Goal: Ask a question

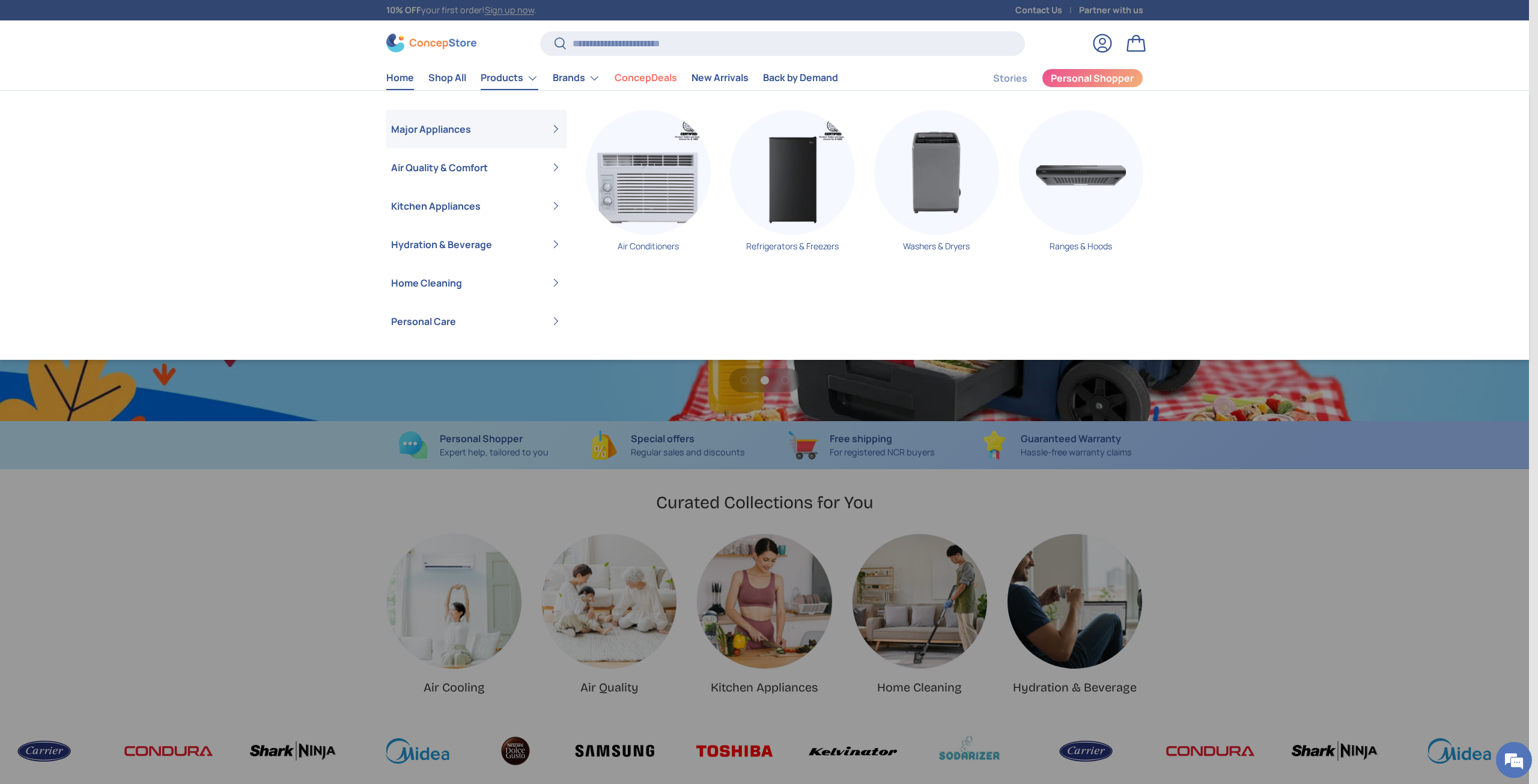
scroll to position [0, 1529]
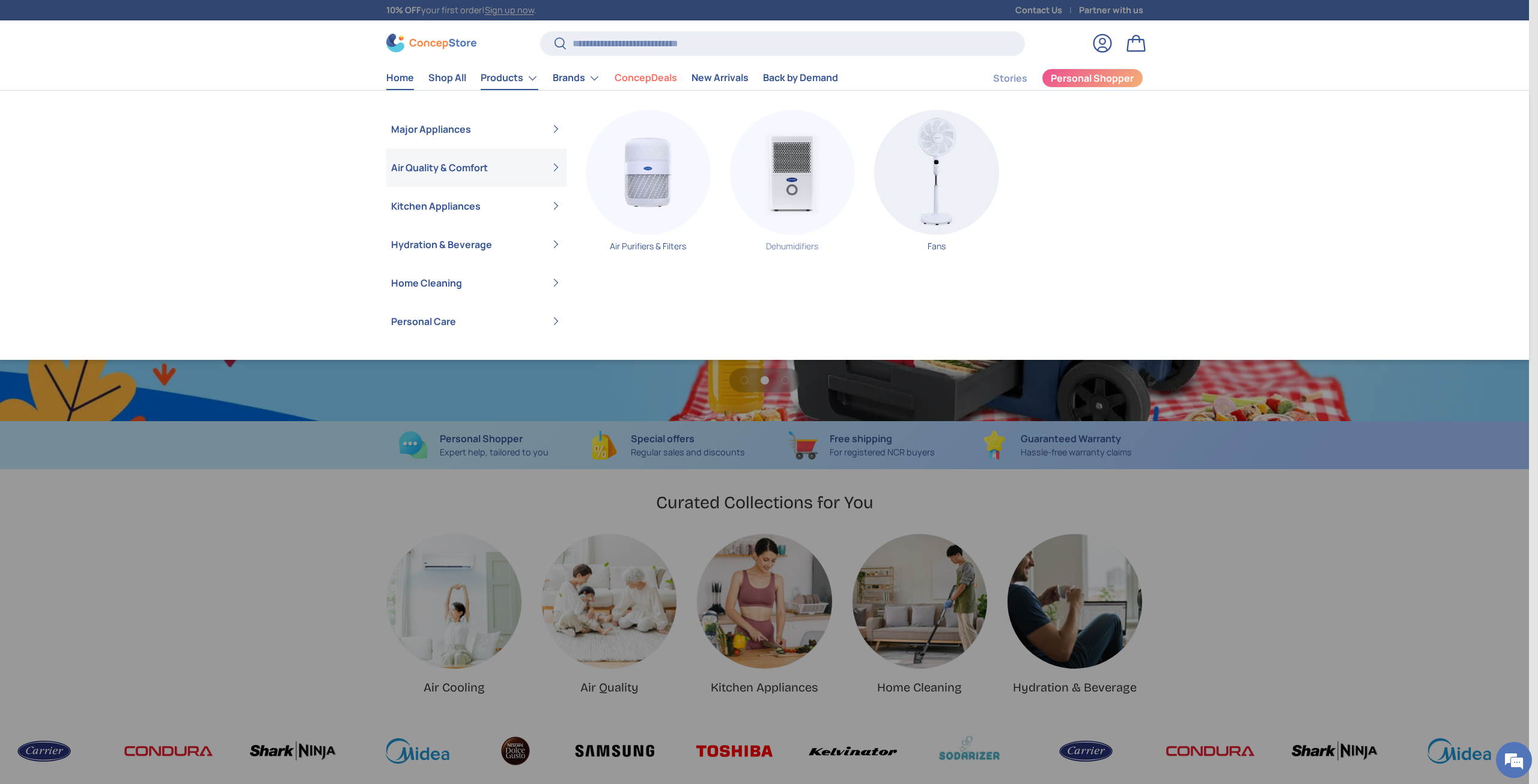
click at [787, 179] on img "Primary" at bounding box center [792, 172] width 125 height 125
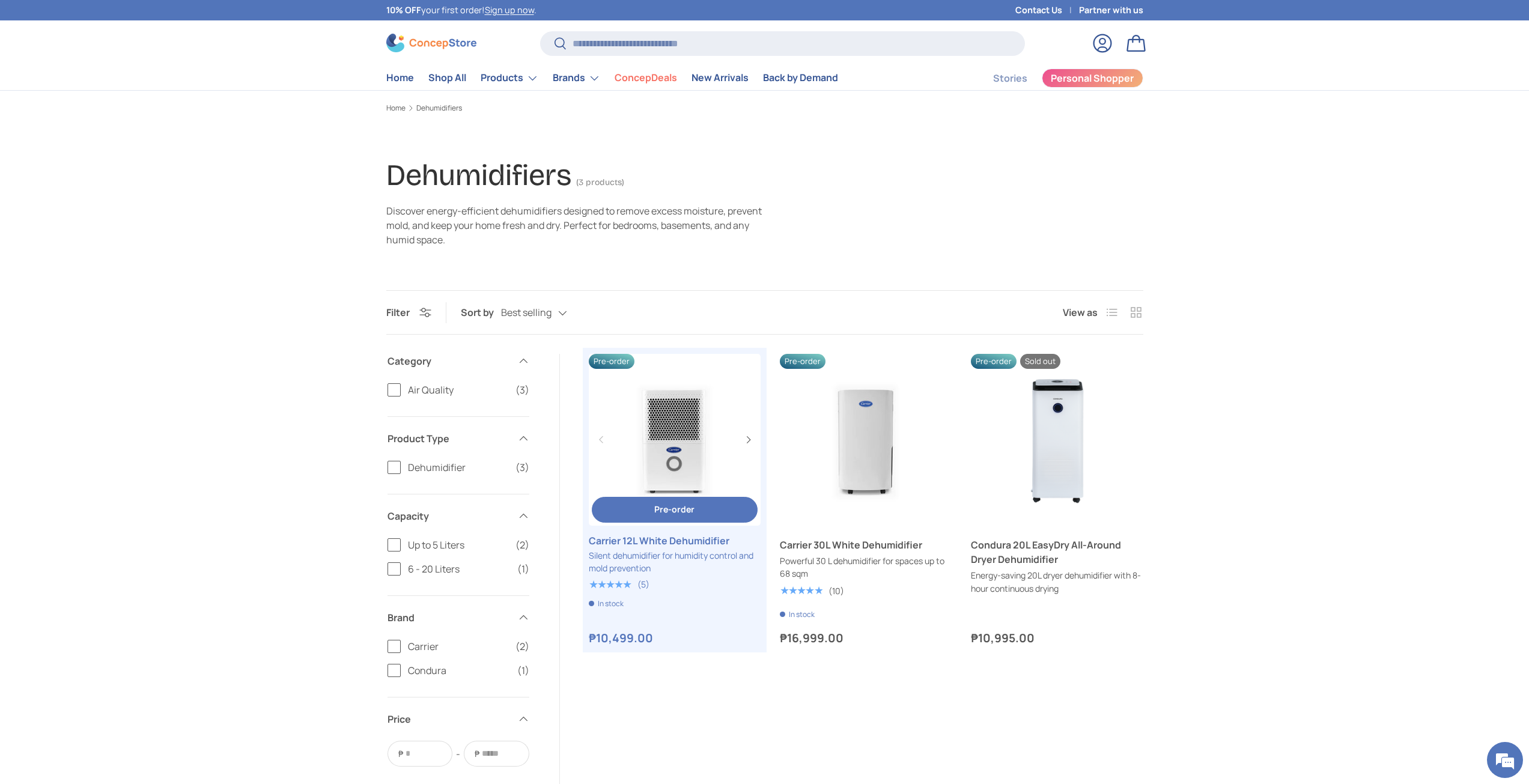
click at [661, 548] on link "Carrier 12L White Dehumidifier" at bounding box center [674, 540] width 172 height 14
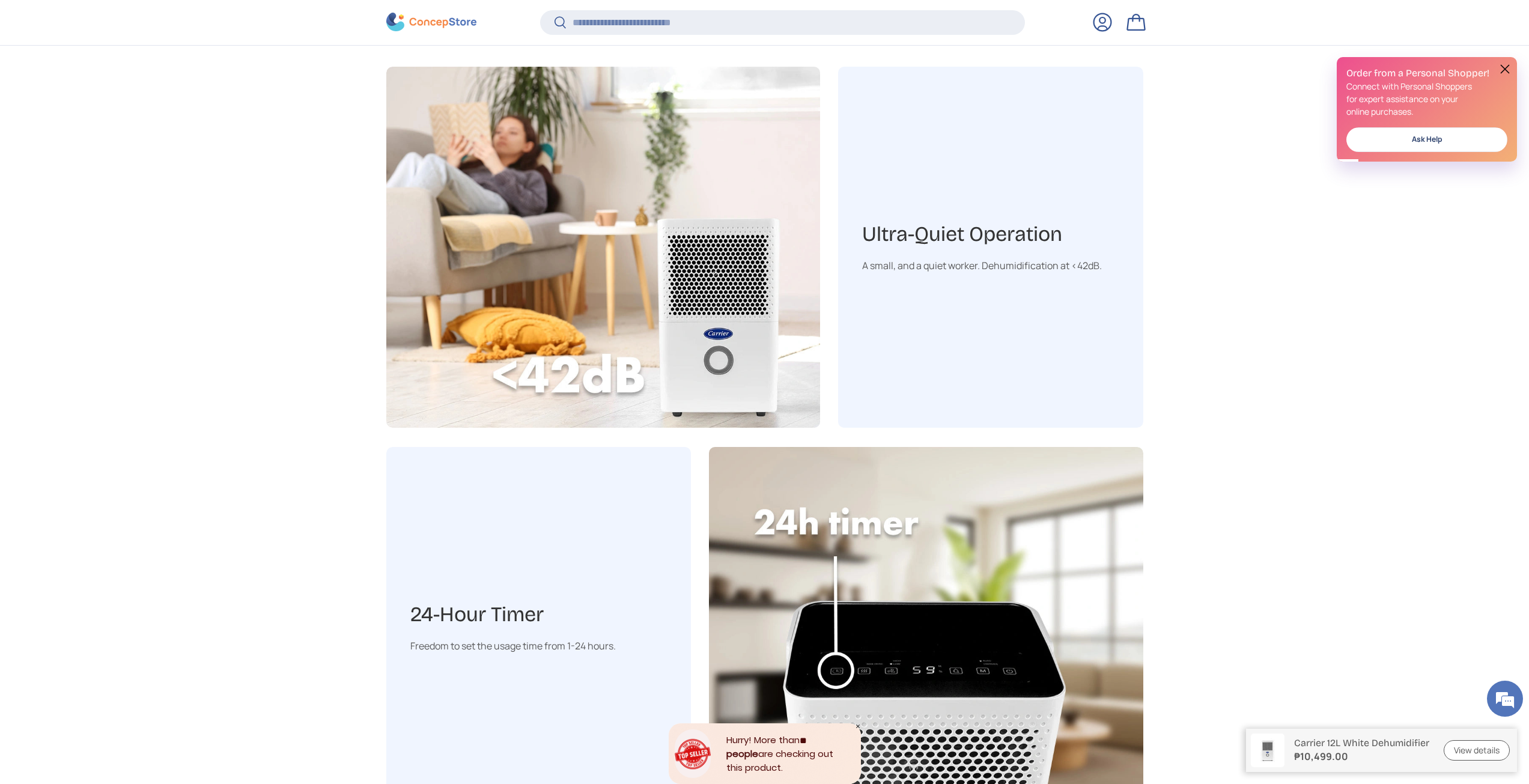
scroll to position [1439, 0]
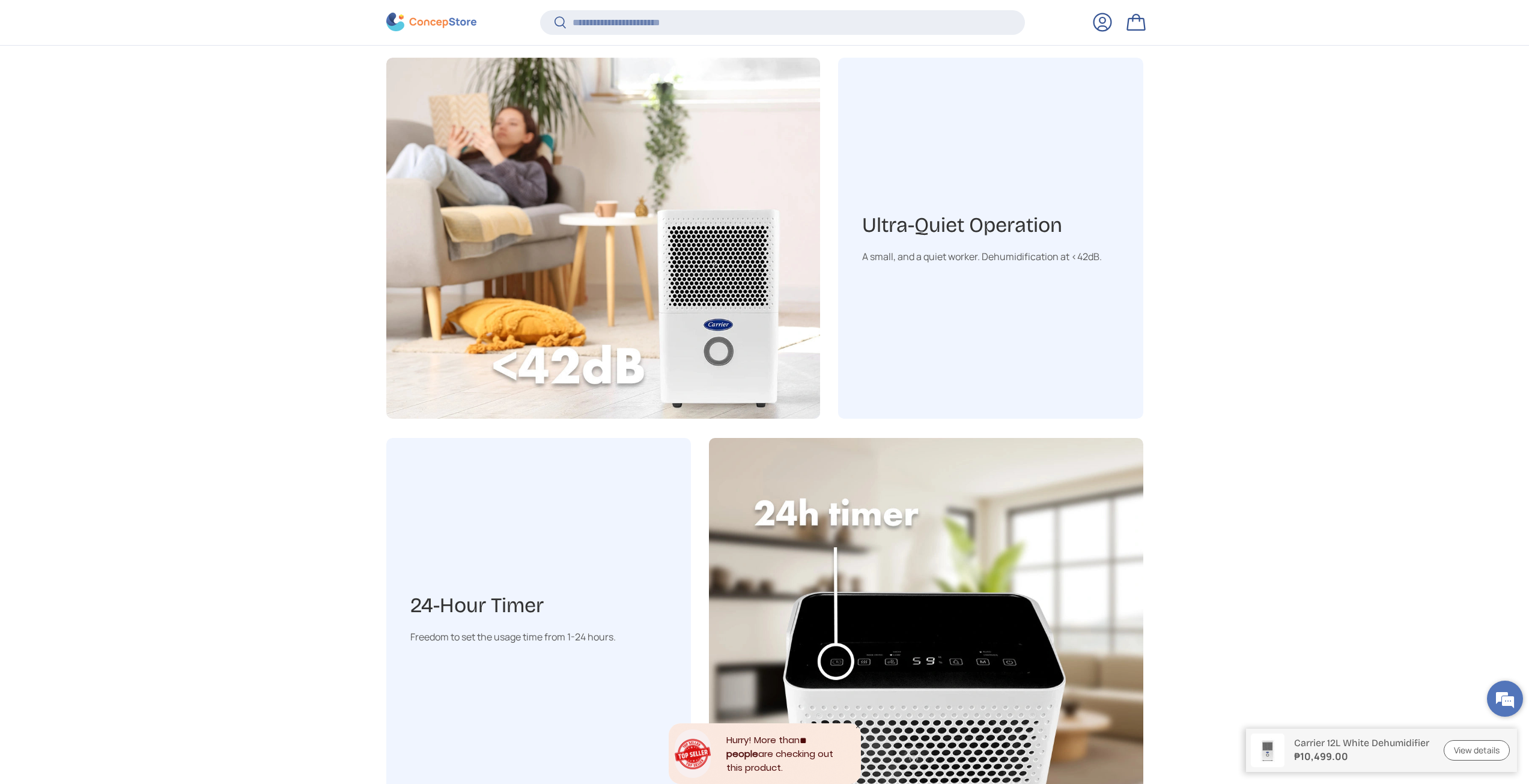
click at [1505, 698] on em at bounding box center [1505, 699] width 33 height 33
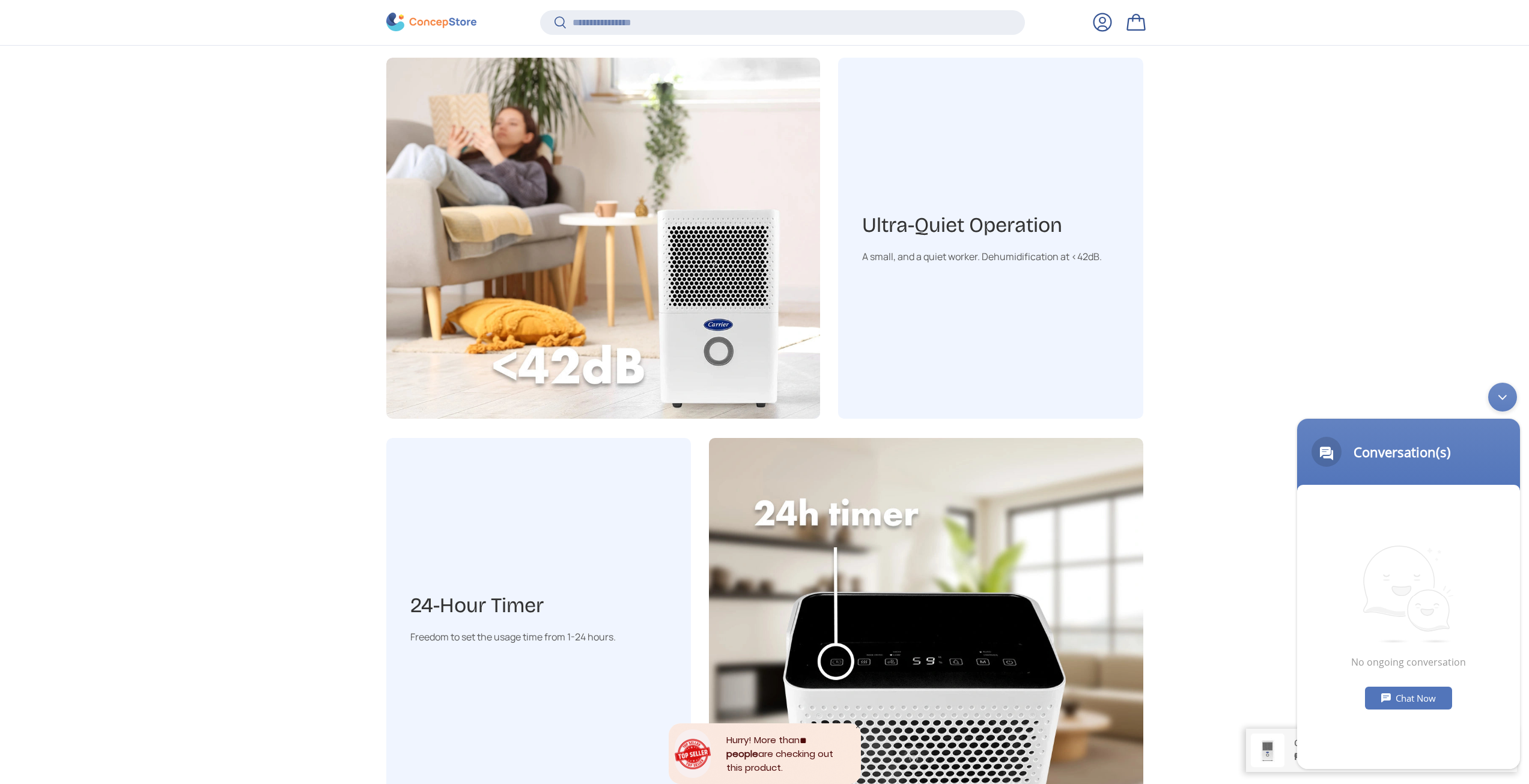
click at [1422, 694] on div "Chat Now" at bounding box center [1409, 698] width 87 height 23
click at [1368, 725] on textarea "Type your message and hit 'Enter'" at bounding box center [1408, 725] width 223 height 42
type textarea "**"
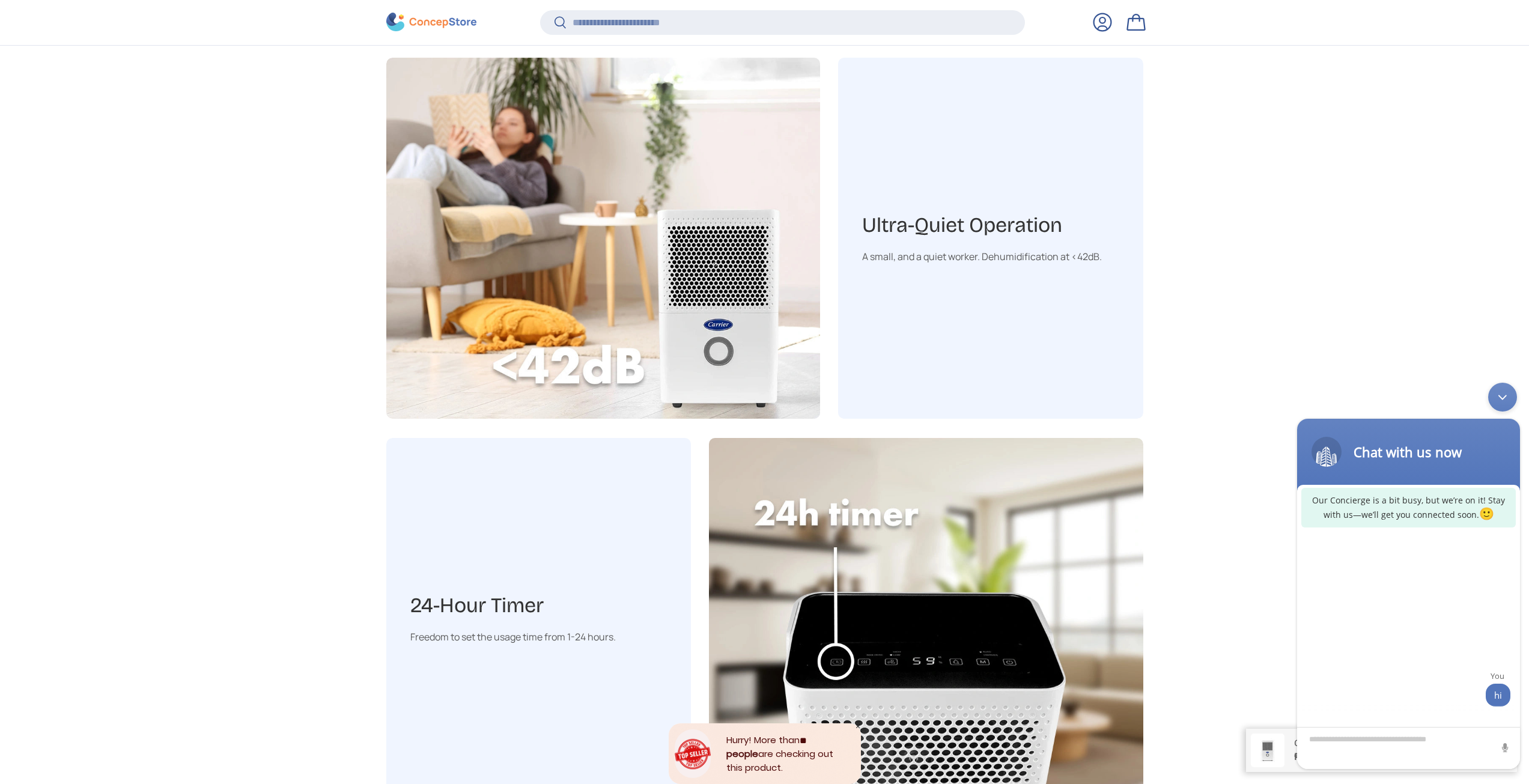
click at [1500, 397] on div "Minimize live chat window" at bounding box center [1503, 397] width 29 height 29
